Goal: Transaction & Acquisition: Book appointment/travel/reservation

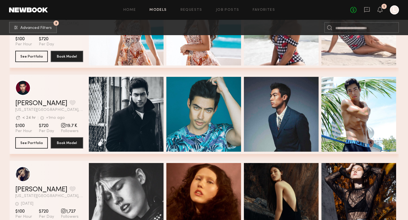
scroll to position [9352, 0]
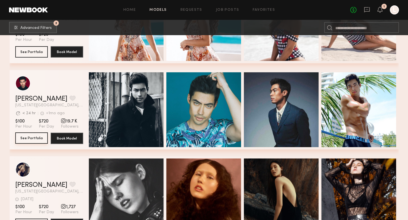
click at [40, 138] on button "See Portfolio" at bounding box center [31, 137] width 33 height 11
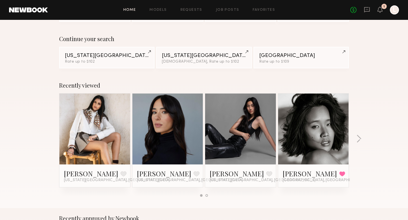
scroll to position [28, 0]
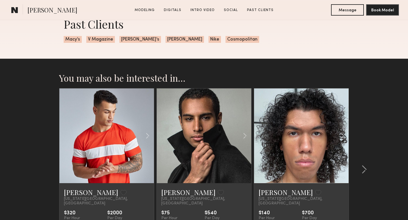
scroll to position [959, 0]
